Goal: Find specific page/section: Find specific page/section

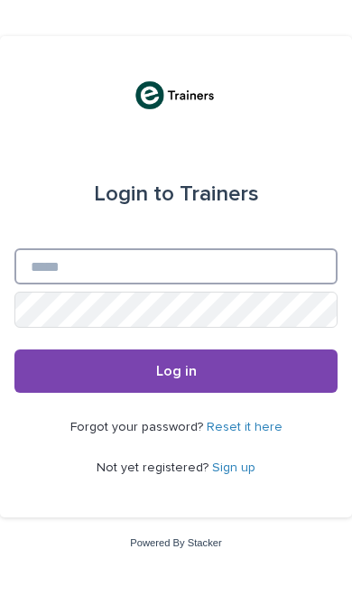
click at [201, 272] on input "Email" at bounding box center [175, 266] width 323 height 36
type input "**********"
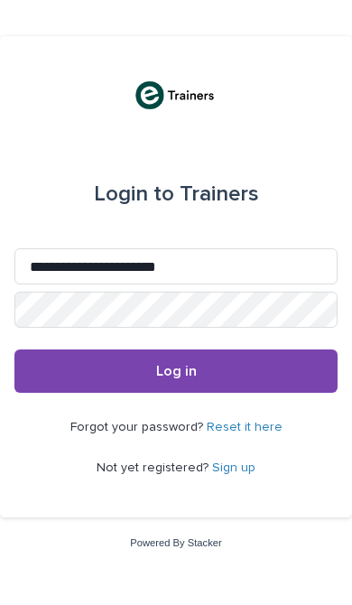
click at [233, 377] on button "Log in" at bounding box center [175, 371] width 323 height 43
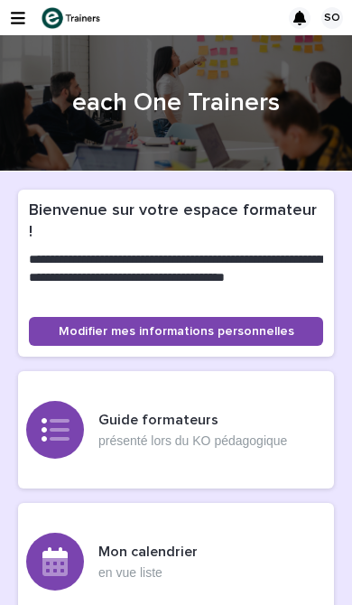
click at [14, 15] on icon "button" at bounding box center [18, 18] width 14 height 16
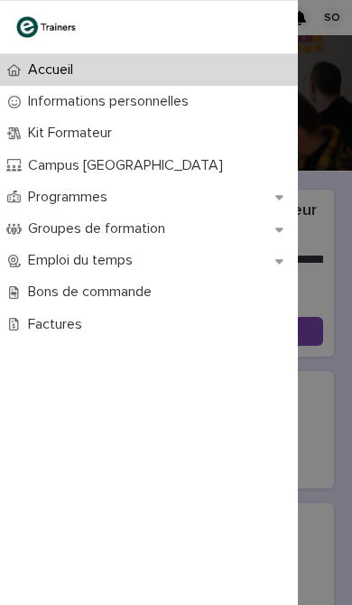
click at [174, 294] on div "Bons de commande" at bounding box center [149, 292] width 298 height 32
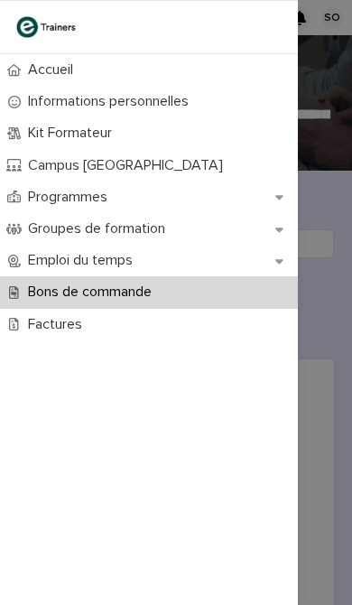
click at [341, 329] on div "Accueil Informations personnelles Kit Formateur Campus Montreuil Programmes Gro…" at bounding box center [176, 302] width 352 height 605
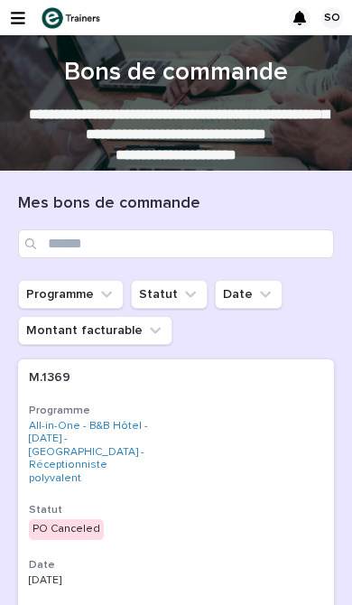
click at [11, 25] on icon "button" at bounding box center [18, 18] width 14 height 16
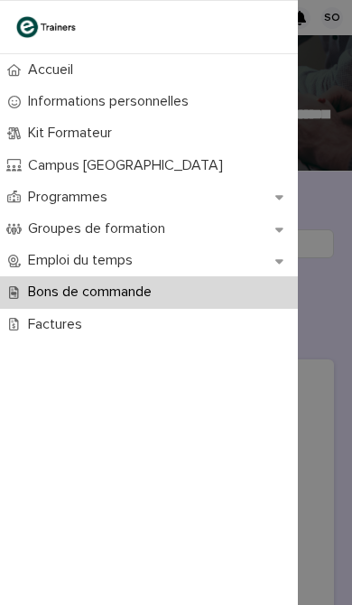
click at [102, 200] on p "Programmes" at bounding box center [71, 197] width 101 height 17
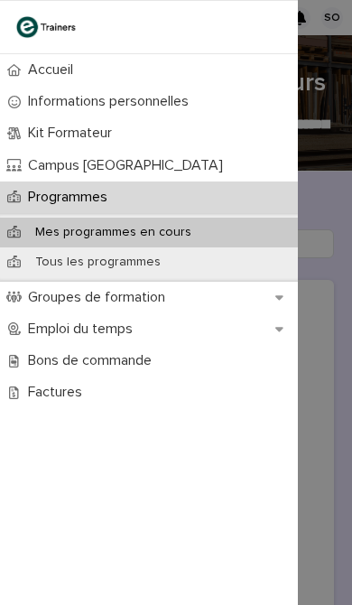
click at [256, 238] on div "Mes programmes en cours" at bounding box center [149, 233] width 298 height 30
click at [343, 350] on div "Accueil Informations personnelles Kit Formateur Campus Montreuil Programmes Mes…" at bounding box center [176, 302] width 352 height 605
